Goal: Transaction & Acquisition: Purchase product/service

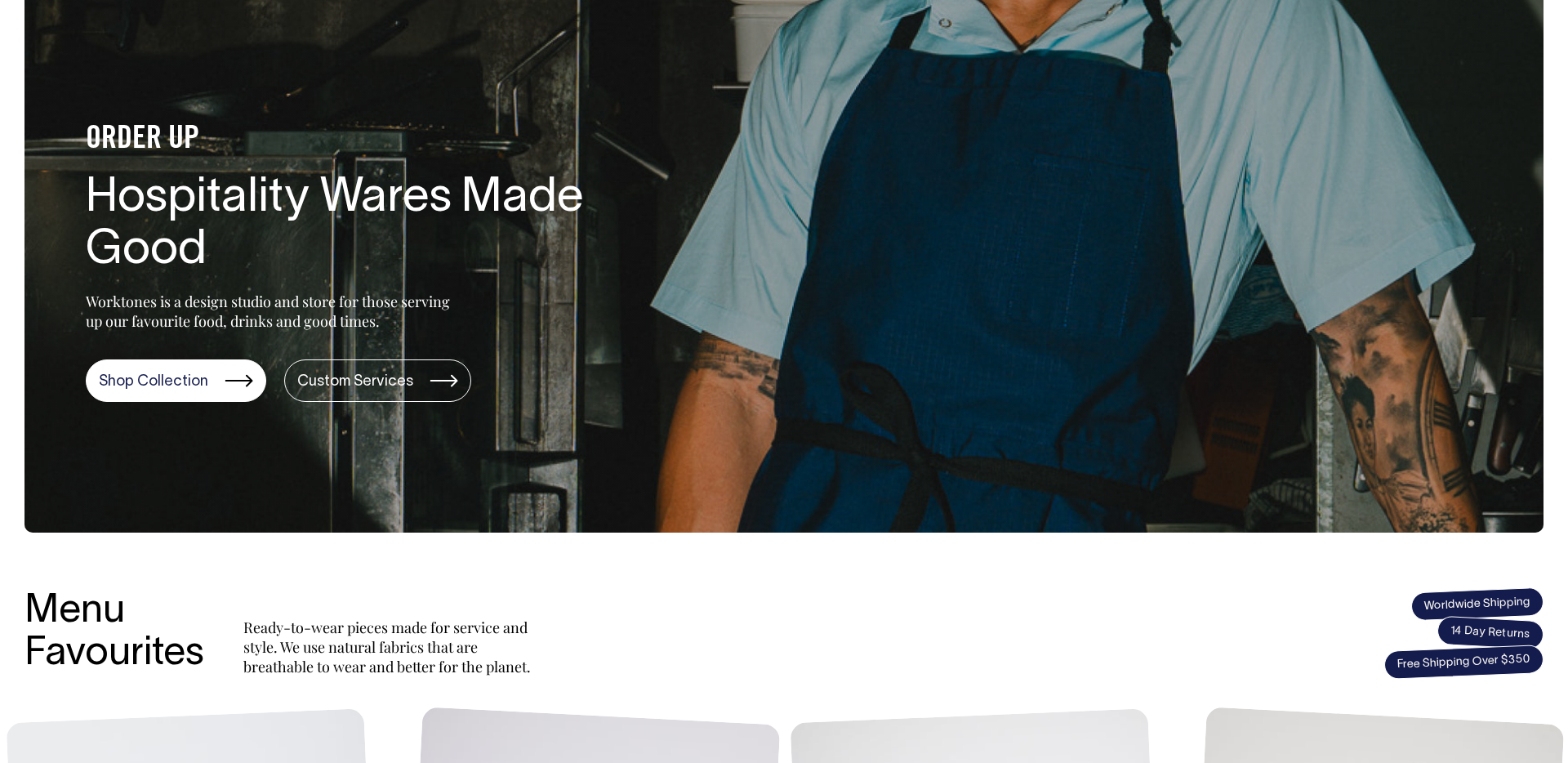
scroll to position [137, 0]
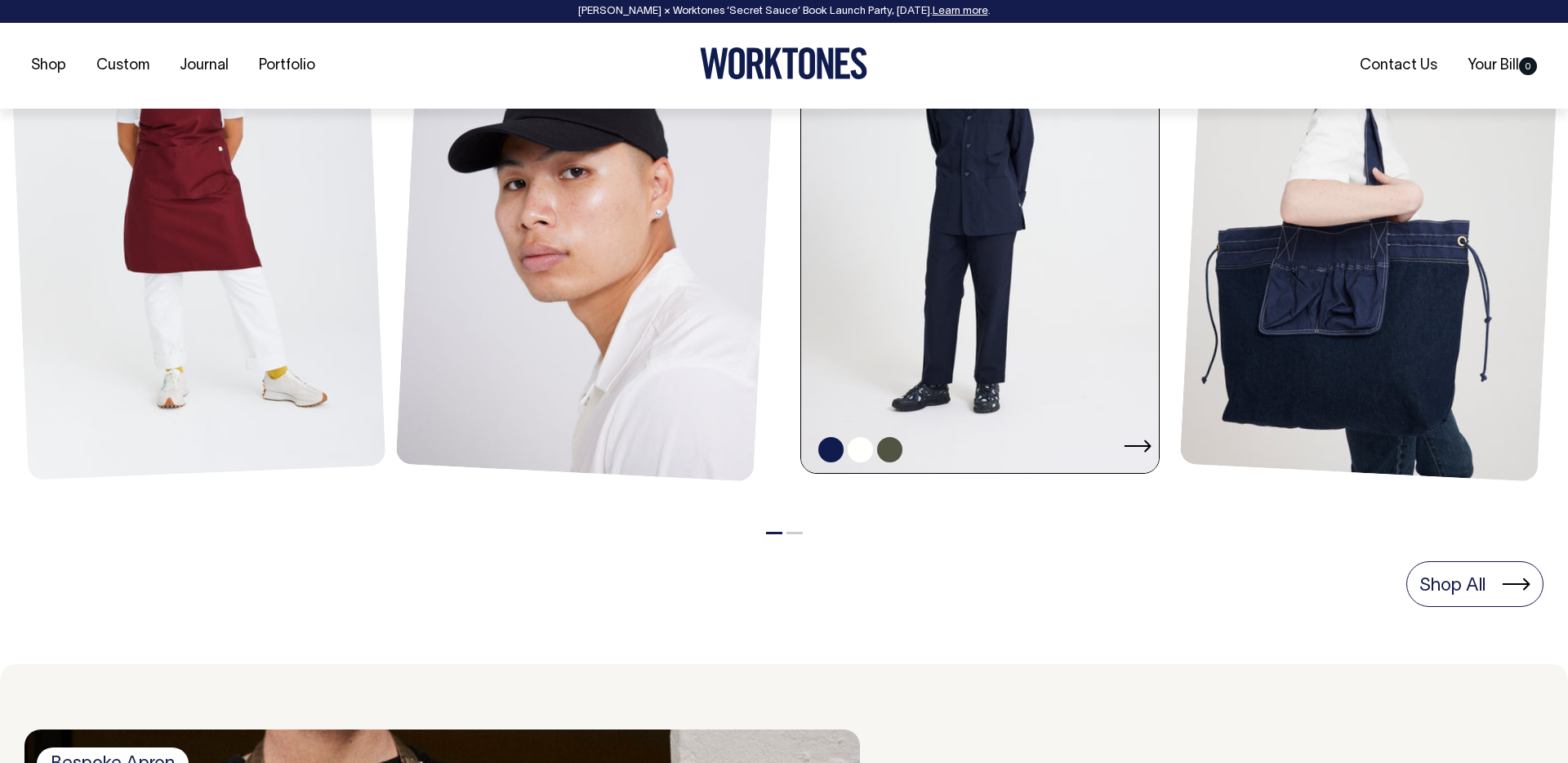
click at [1004, 285] on link at bounding box center [984, 204] width 367 height 537
